Goal: Information Seeking & Learning: Learn about a topic

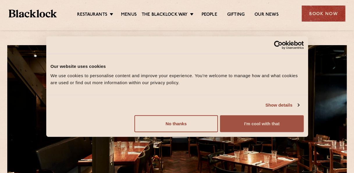
click at [256, 126] on button "I'm cool with that" at bounding box center [262, 123] width 84 height 17
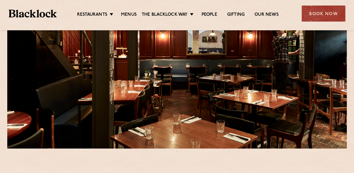
scroll to position [116, 0]
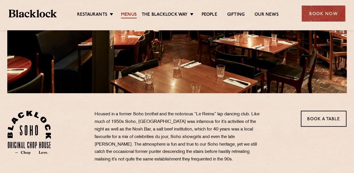
click at [126, 16] on link "Menus" at bounding box center [129, 15] width 16 height 6
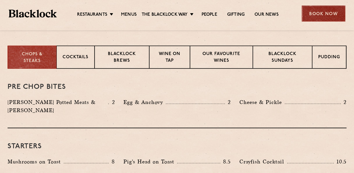
scroll to position [175, 0]
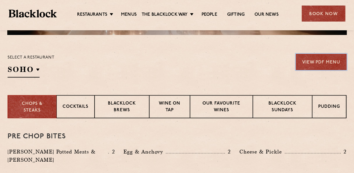
click at [322, 65] on link "View PDF Menu" at bounding box center [321, 62] width 51 height 16
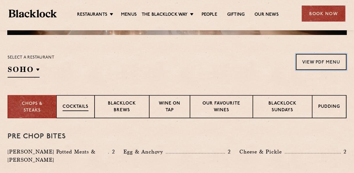
scroll to position [204, 0]
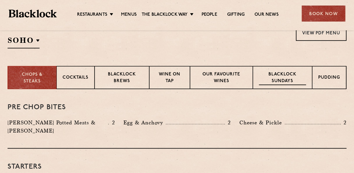
click at [280, 71] on div "Blacklock Sundays" at bounding box center [282, 77] width 59 height 23
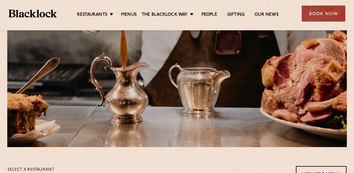
scroll to position [0, 0]
